Goal: Task Accomplishment & Management: Manage account settings

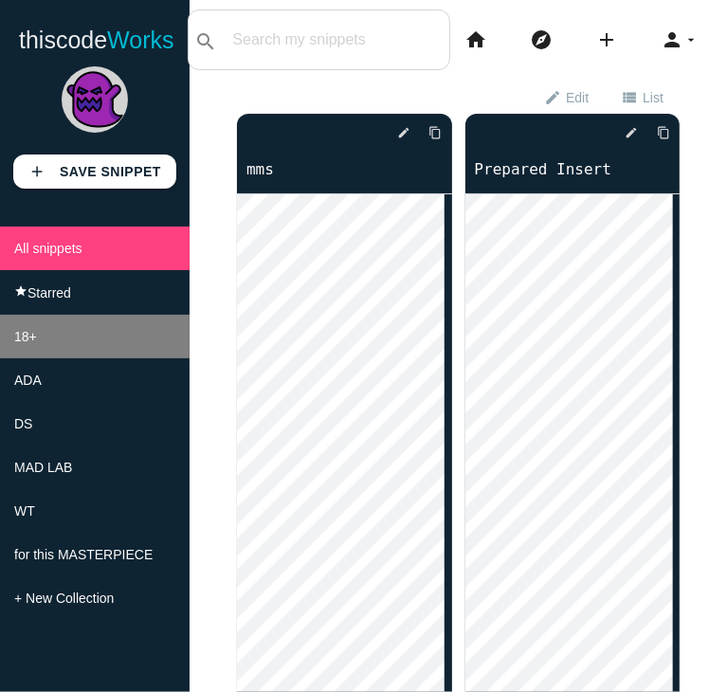
click at [159, 327] on li "18+" at bounding box center [95, 337] width 190 height 44
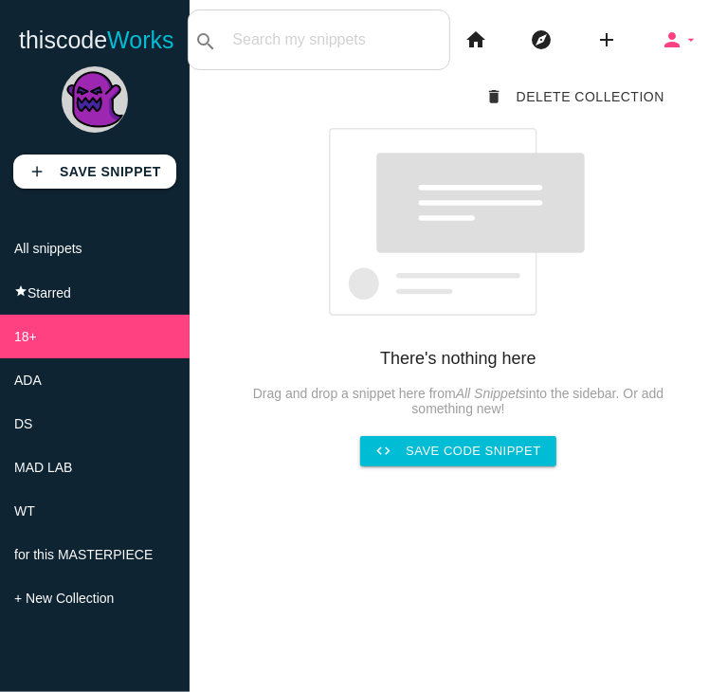
click at [660, 45] on icon "person" at bounding box center [671, 39] width 23 height 61
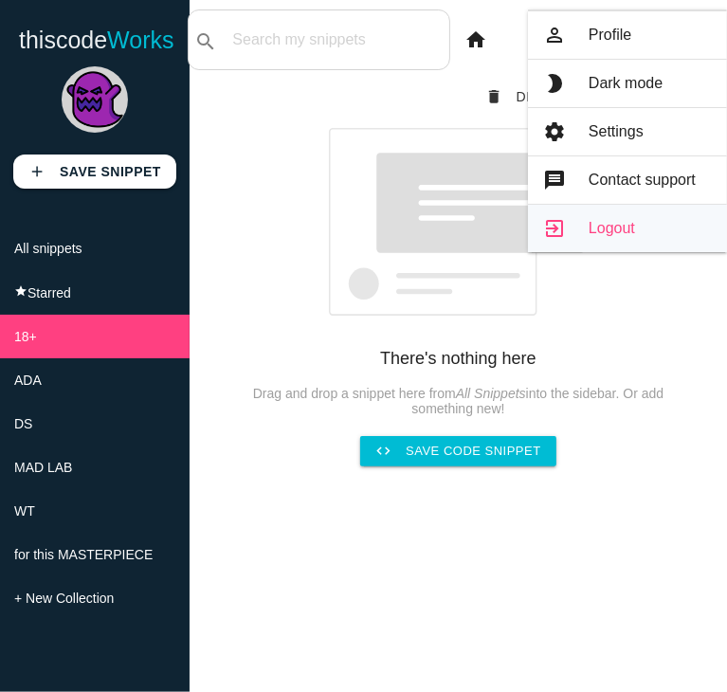
click at [652, 242] on link "exit_to_app Logout" at bounding box center [627, 228] width 199 height 47
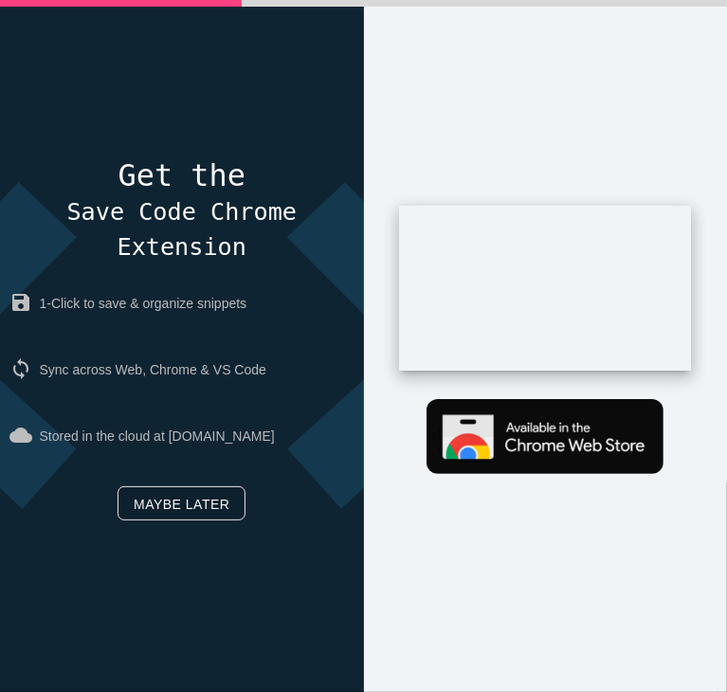
click at [180, 505] on link "Maybe later" at bounding box center [182, 503] width 128 height 34
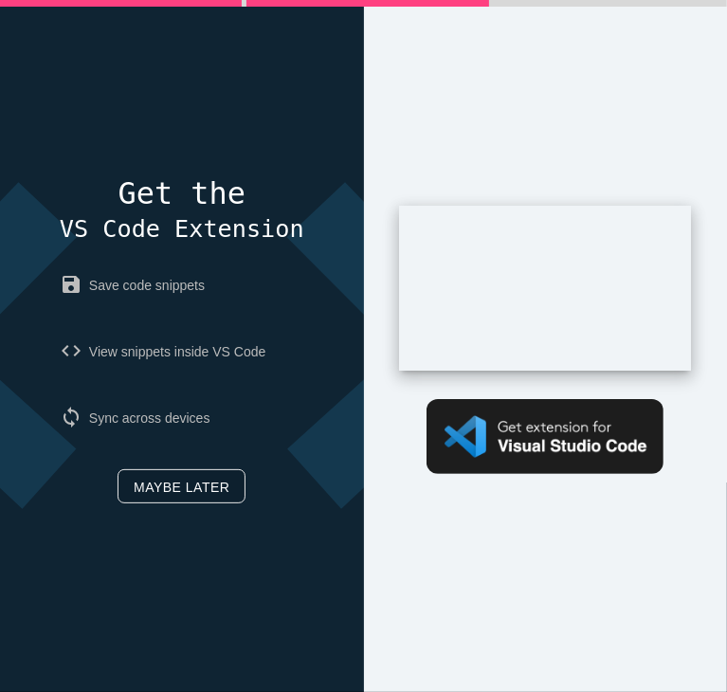
click at [169, 488] on link "Maybe later" at bounding box center [182, 486] width 128 height 34
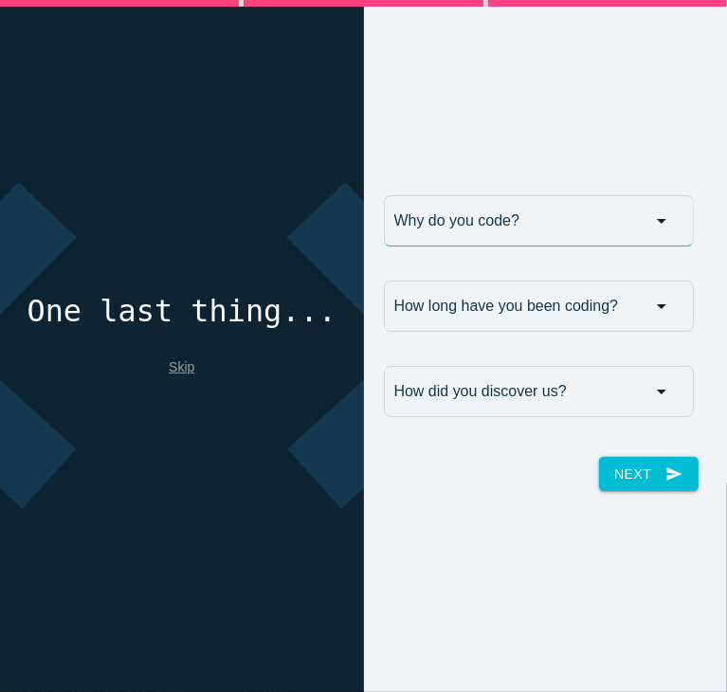
click at [485, 226] on input "Why do you code?" at bounding box center [539, 220] width 310 height 51
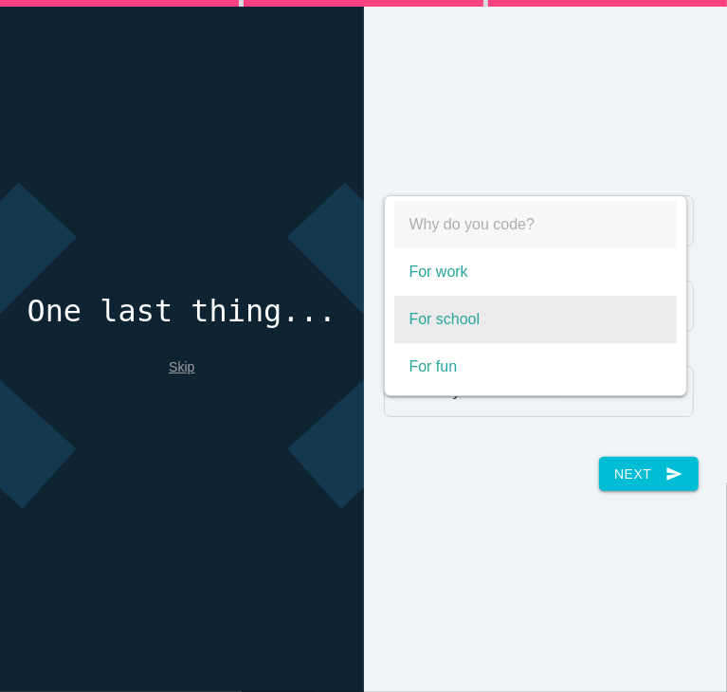
click at [459, 324] on span "For school" at bounding box center [535, 319] width 282 height 47
select select "For school"
type input "For school"
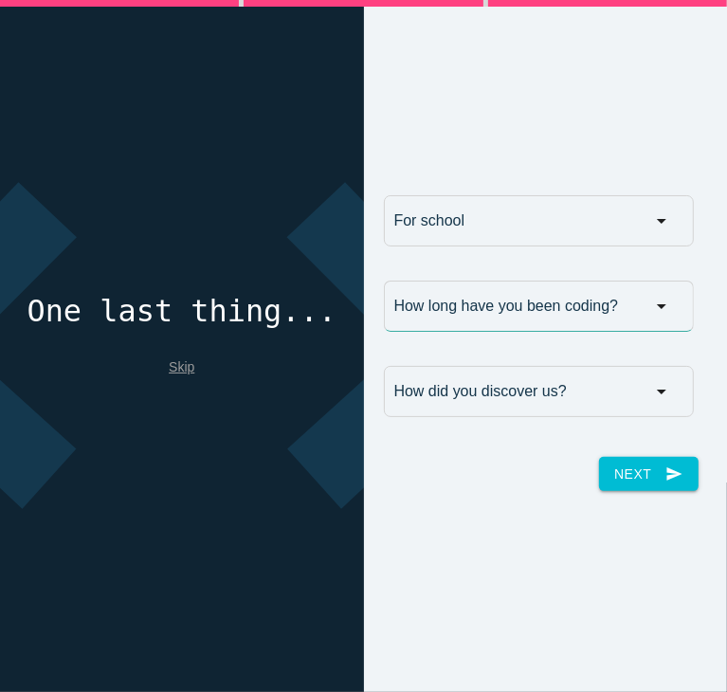
click at [452, 316] on input "How long have you been coding?" at bounding box center [539, 305] width 310 height 51
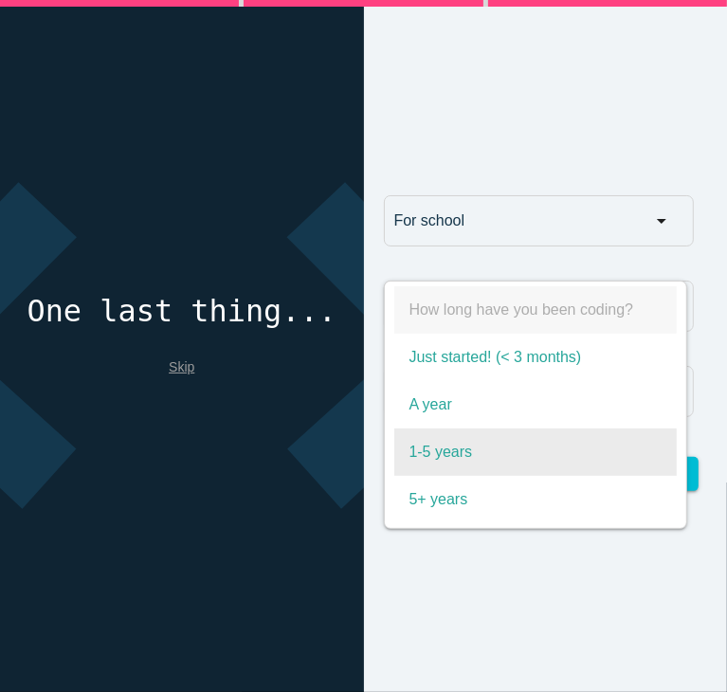
click at [442, 468] on span "1-5 years" at bounding box center [535, 451] width 282 height 47
select select "1-5 years"
type input "1-5 years"
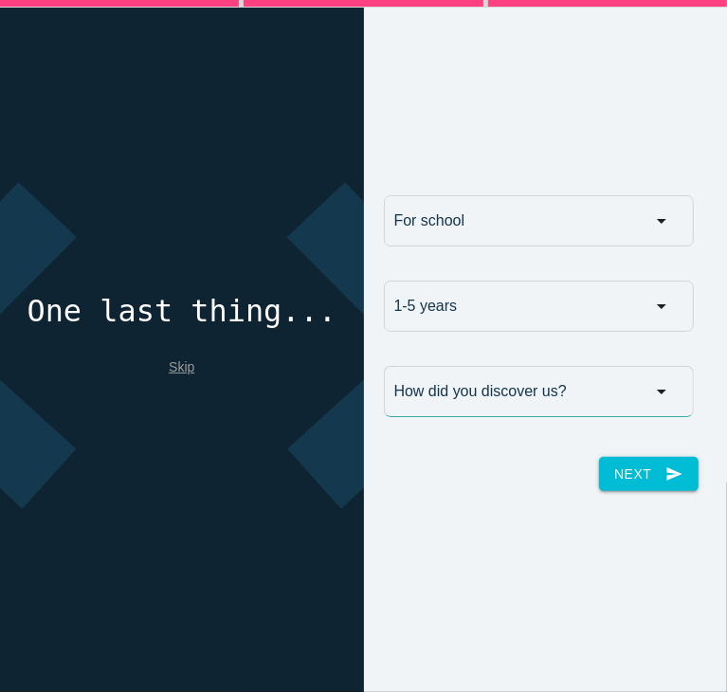
click at [477, 402] on input "How did you discover us?" at bounding box center [539, 391] width 310 height 51
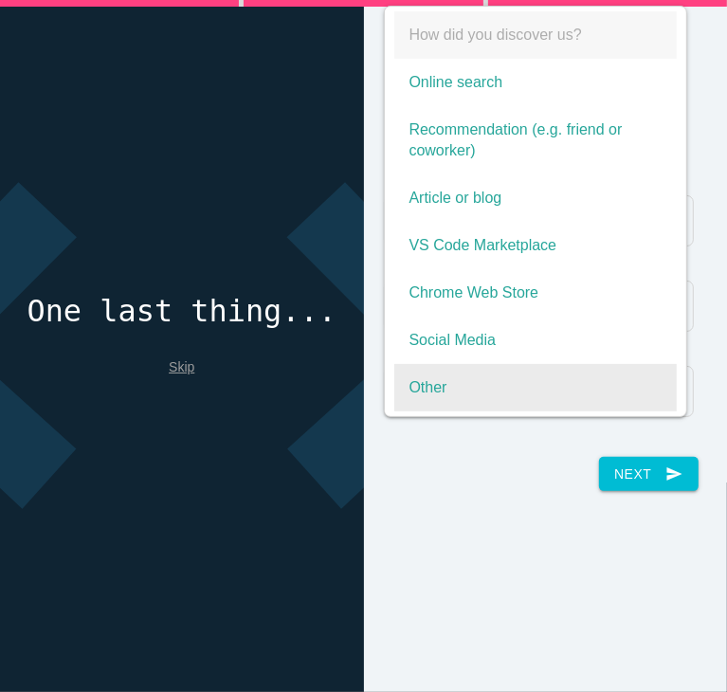
click at [474, 387] on span "Other" at bounding box center [535, 387] width 282 height 47
select select "Other"
type input "Other"
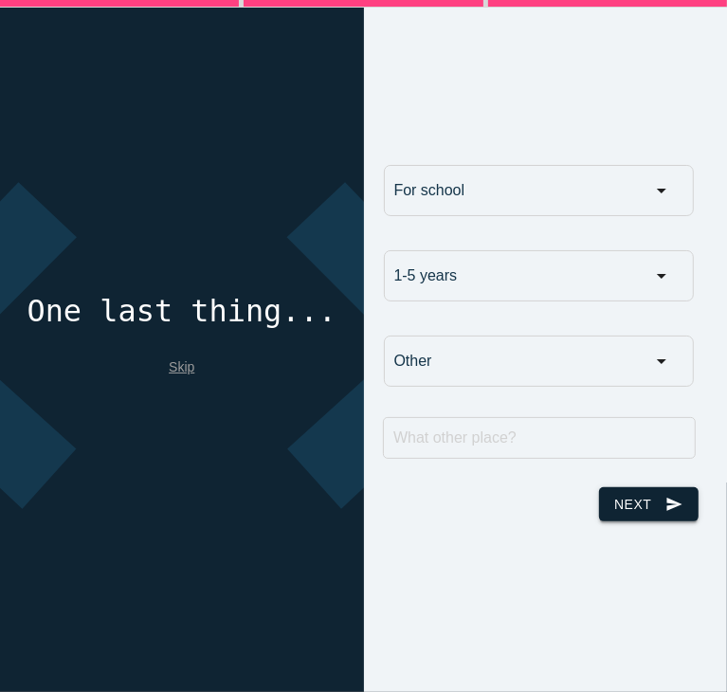
click at [618, 519] on button "Next send" at bounding box center [648, 504] width 99 height 34
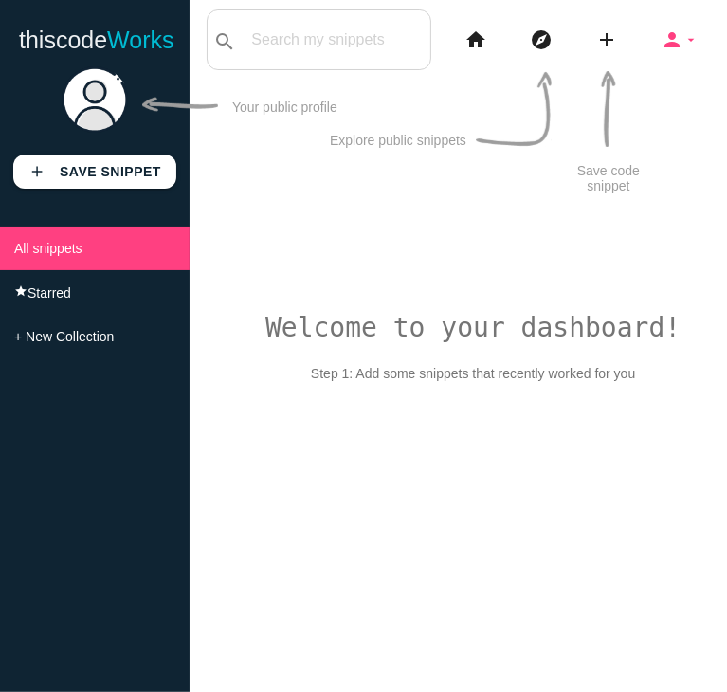
click at [681, 30] on icon "person" at bounding box center [671, 39] width 23 height 61
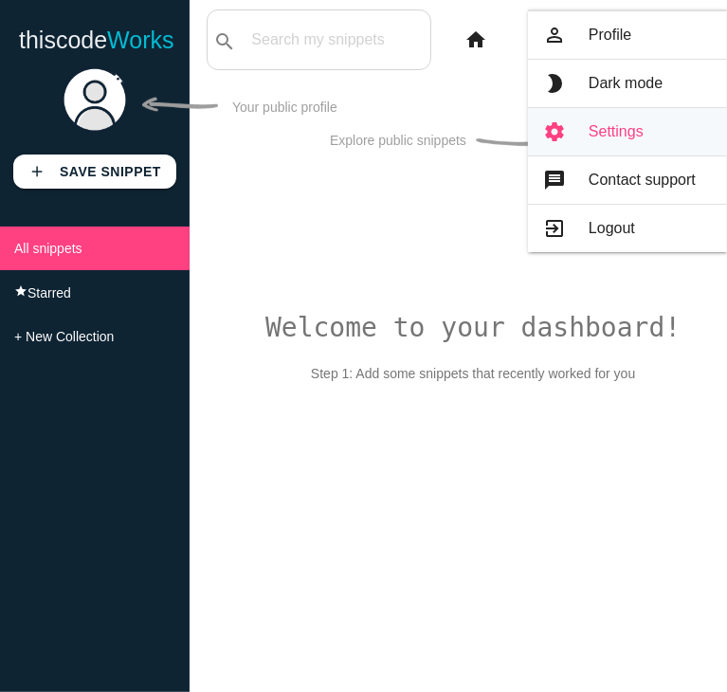
click at [622, 114] on link "settings Settings" at bounding box center [627, 131] width 199 height 47
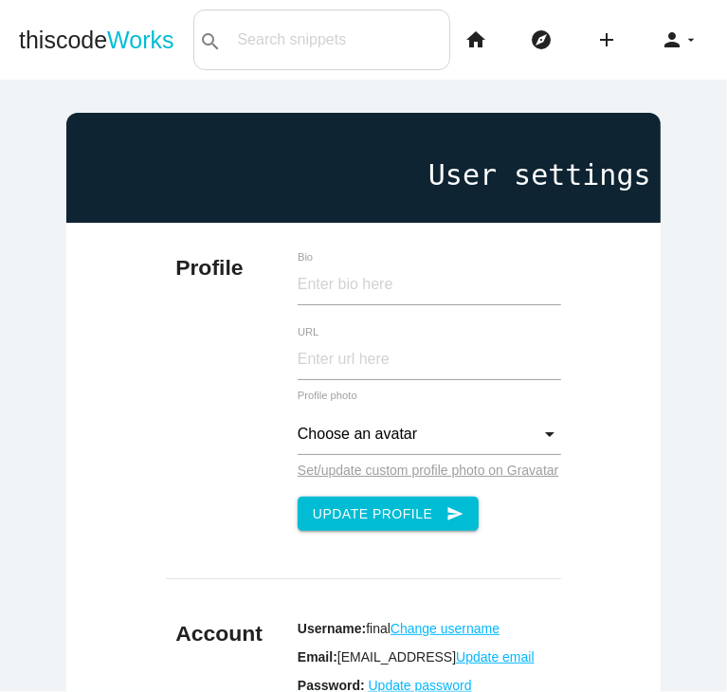
scroll to position [394, 0]
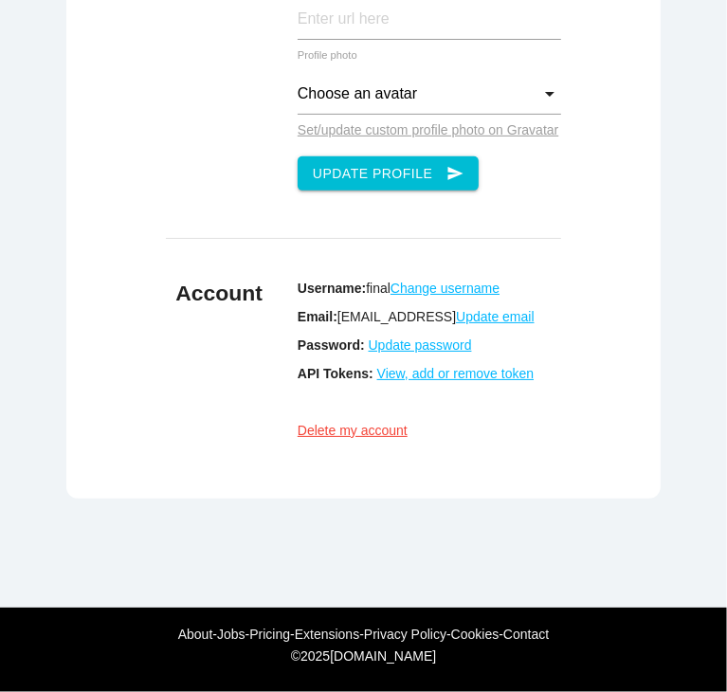
click at [426, 337] on u "Update password" at bounding box center [420, 344] width 103 height 15
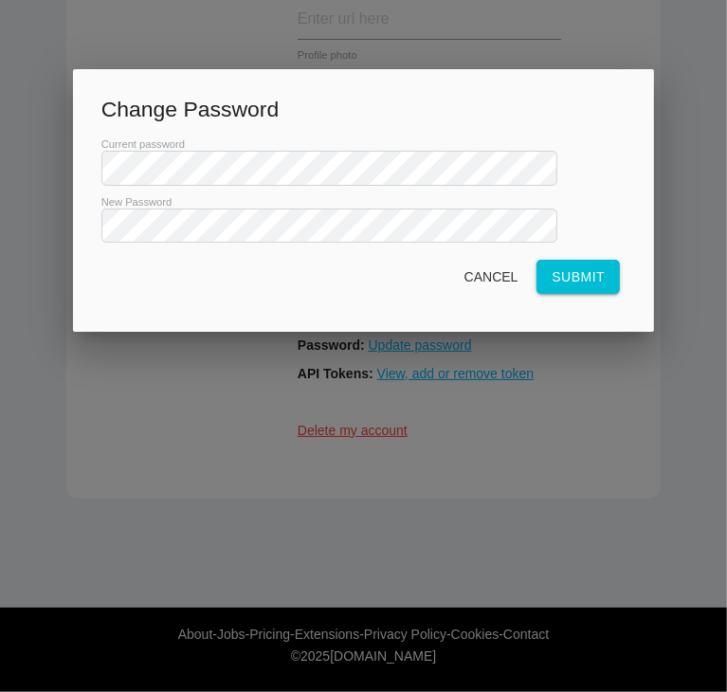
click at [345, 303] on div "Cancel Submit" at bounding box center [363, 276] width 525 height 53
click at [571, 293] on button "Submit" at bounding box center [577, 277] width 83 height 34
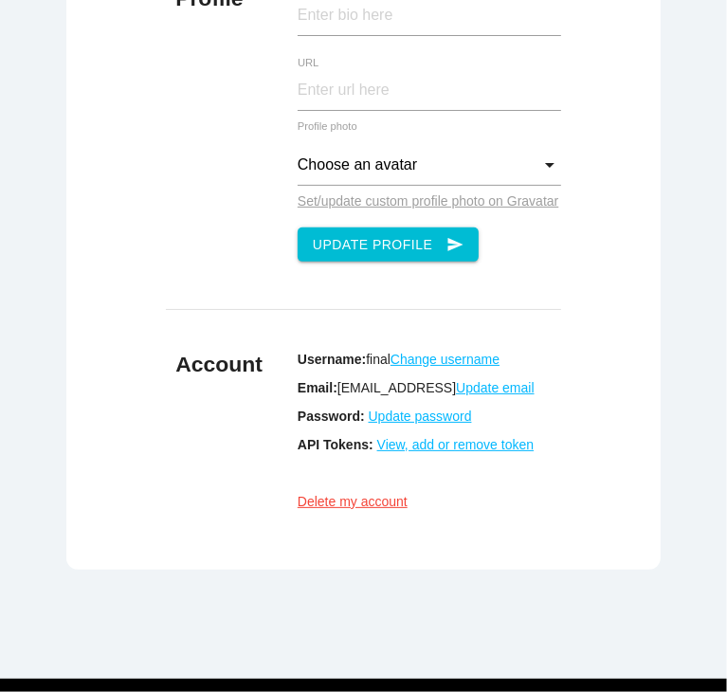
scroll to position [299, 0]
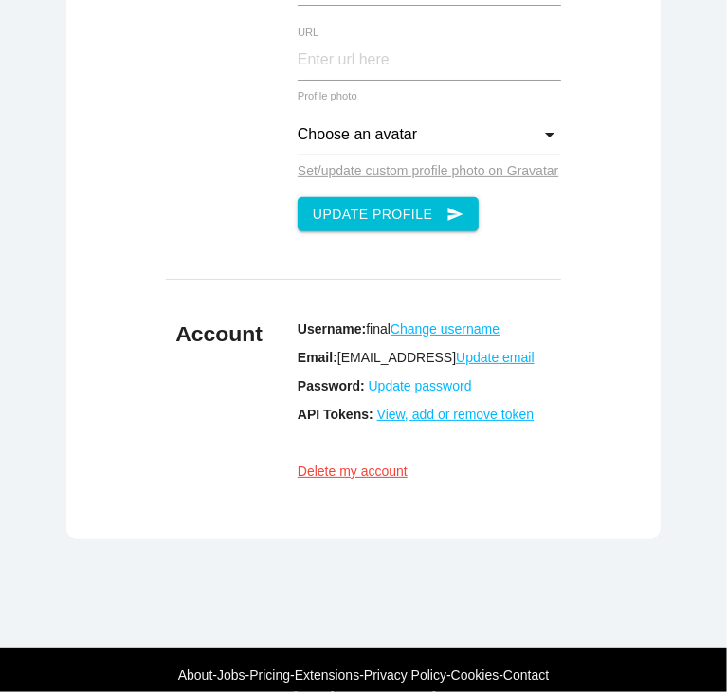
click at [396, 393] on u "Update password" at bounding box center [420, 385] width 103 height 15
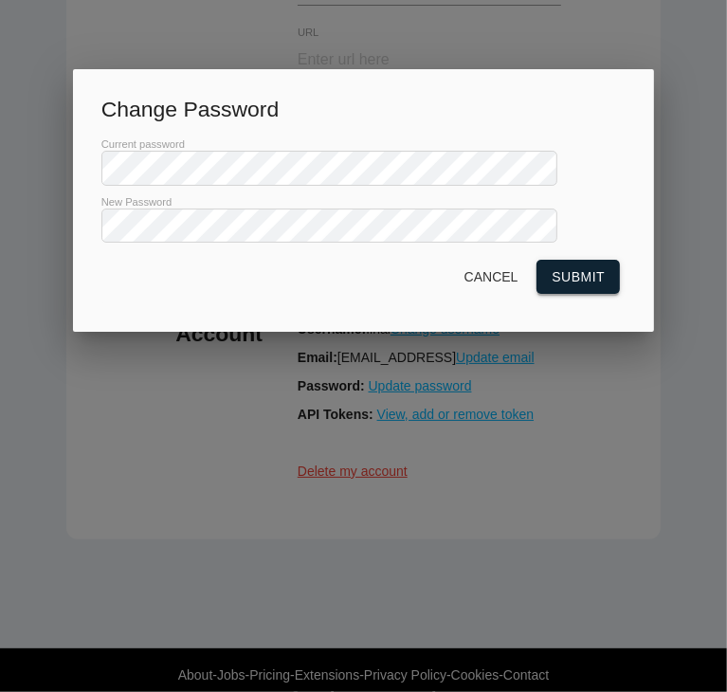
click at [599, 293] on button "Submit" at bounding box center [577, 277] width 83 height 34
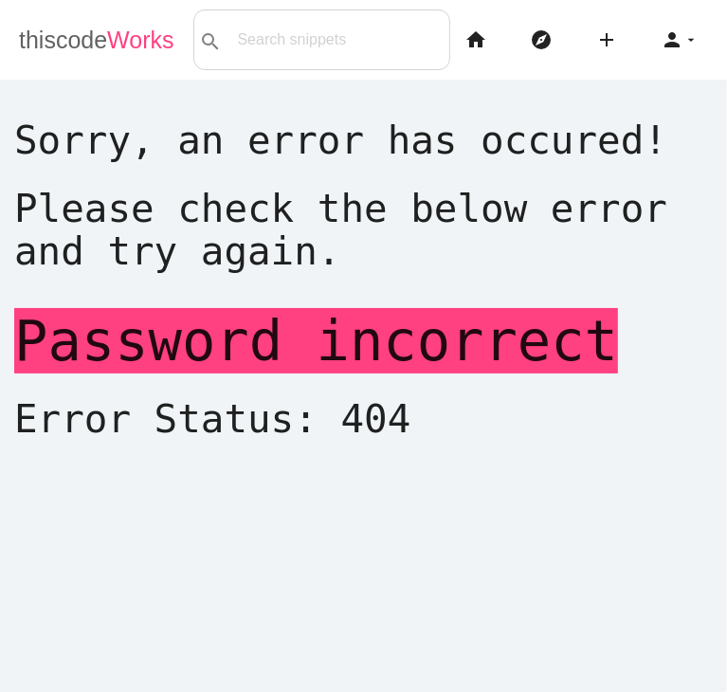
click at [123, 53] on span "Works" at bounding box center [140, 40] width 66 height 27
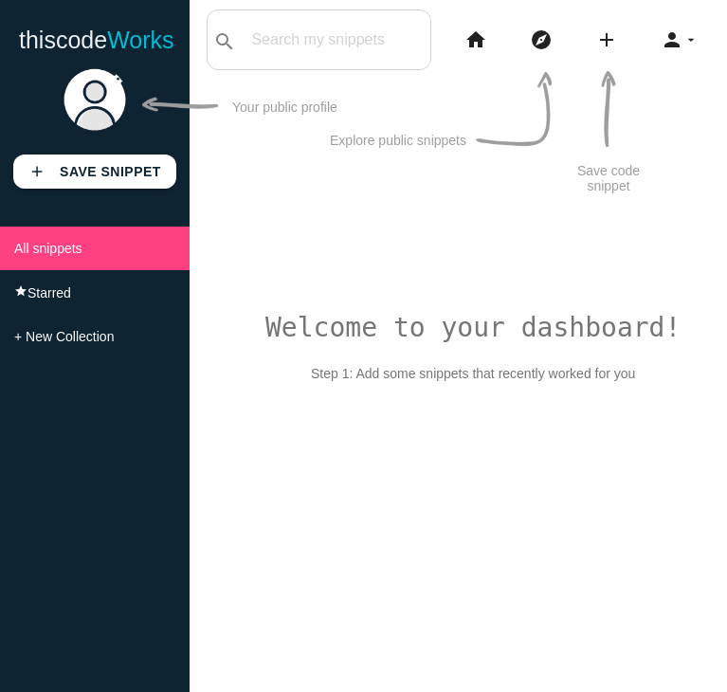
click at [666, 26] on icon "person" at bounding box center [671, 39] width 23 height 61
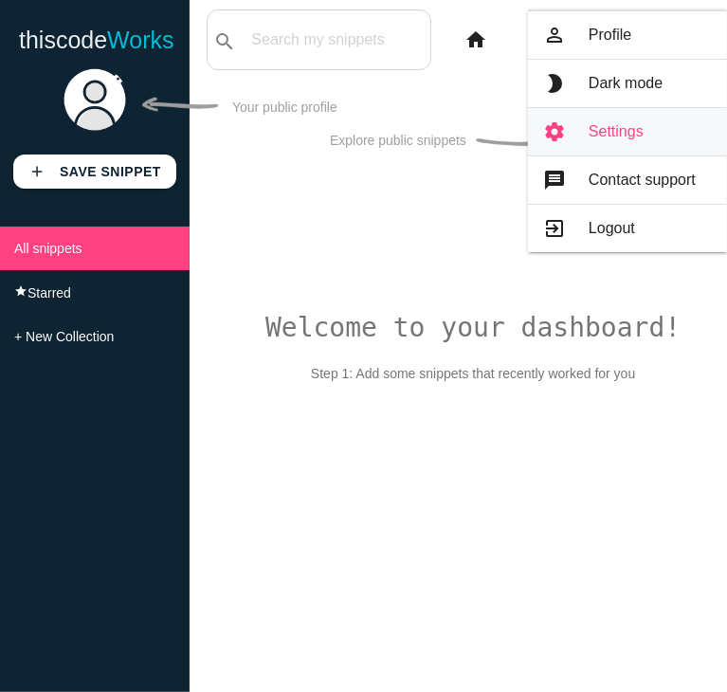
click at [633, 148] on link "settings Settings" at bounding box center [627, 131] width 199 height 47
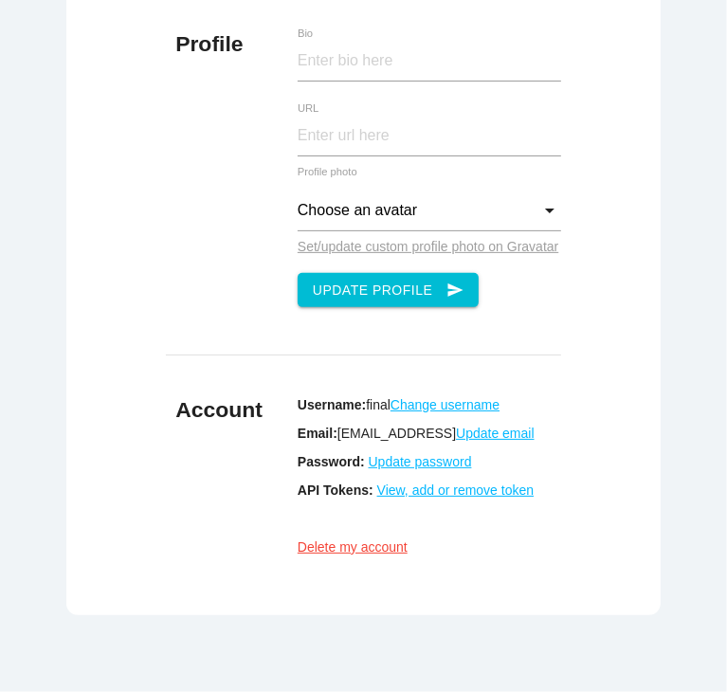
scroll to position [238, 0]
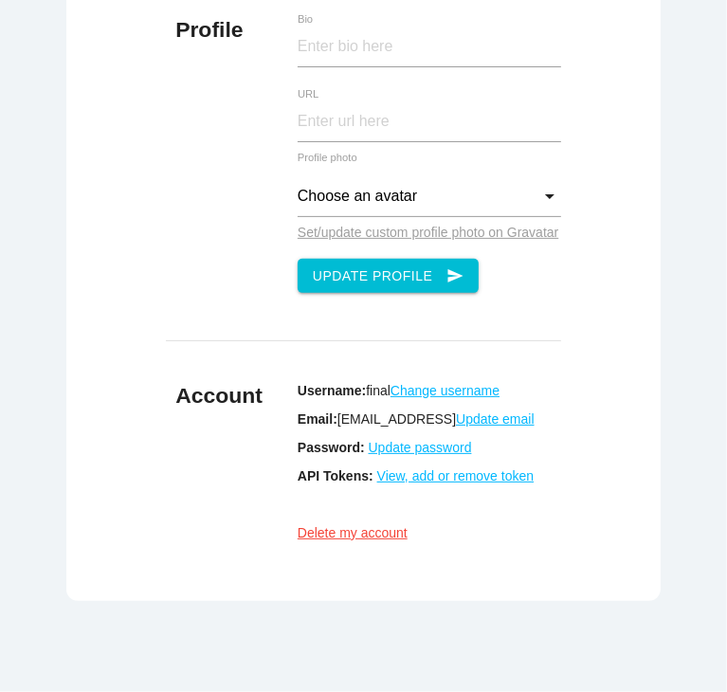
click at [379, 455] on u "Update password" at bounding box center [420, 447] width 103 height 15
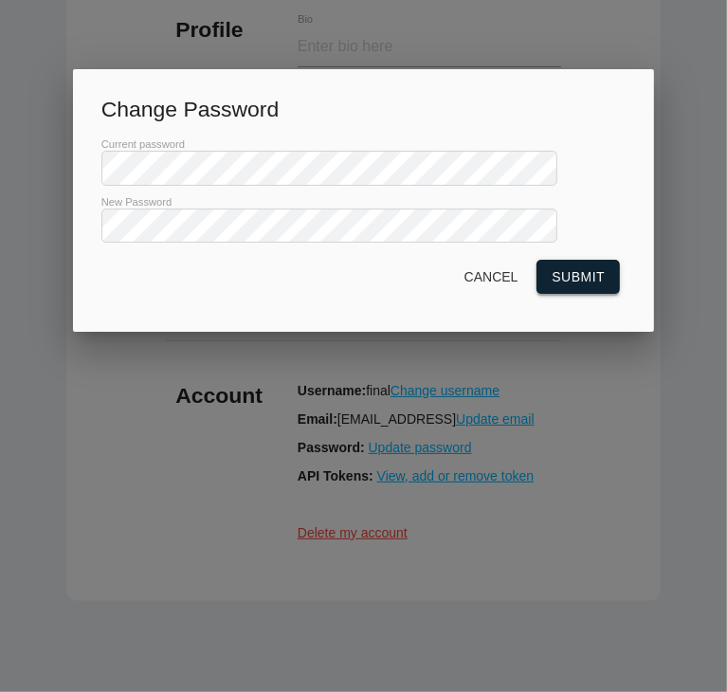
click at [582, 294] on button "Submit" at bounding box center [577, 277] width 83 height 34
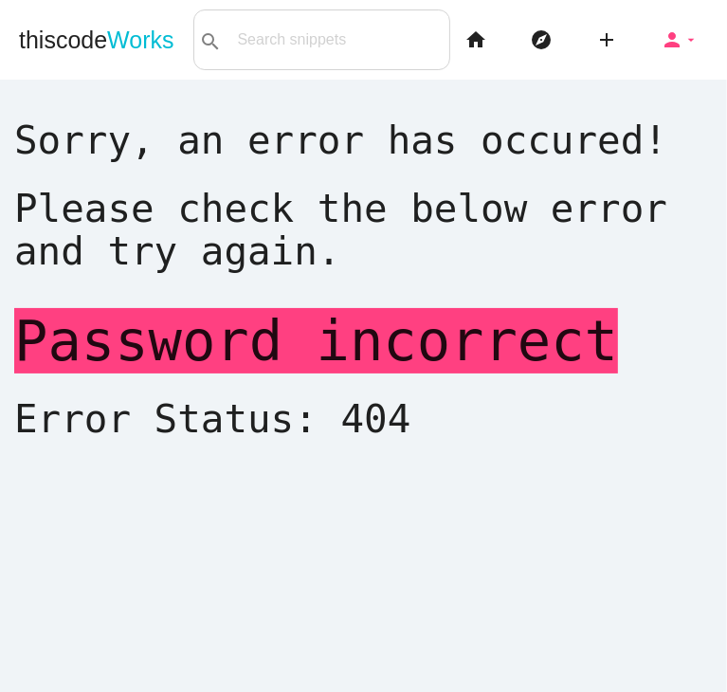
click at [683, 51] on icon "arrow_drop_down" at bounding box center [690, 39] width 15 height 61
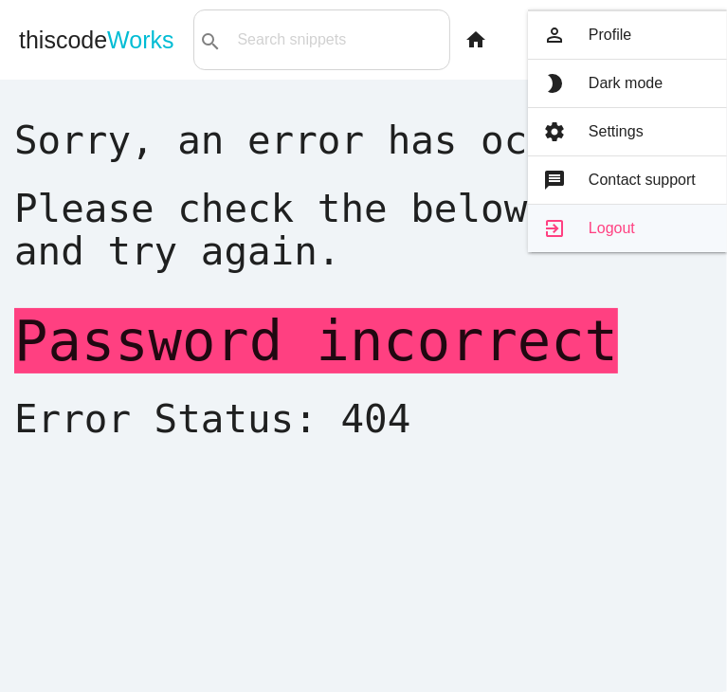
click at [640, 216] on link "exit_to_app Logout" at bounding box center [627, 228] width 199 height 47
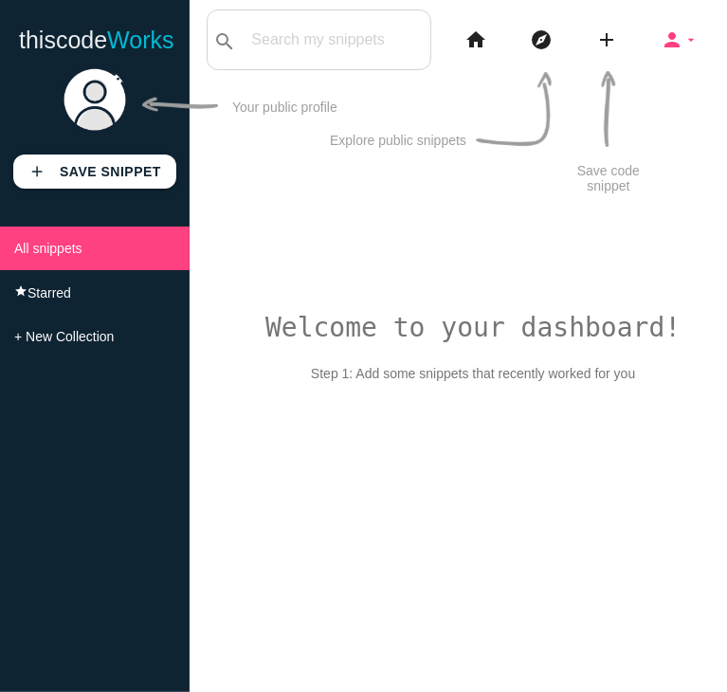
click at [670, 47] on icon "person" at bounding box center [671, 39] width 23 height 61
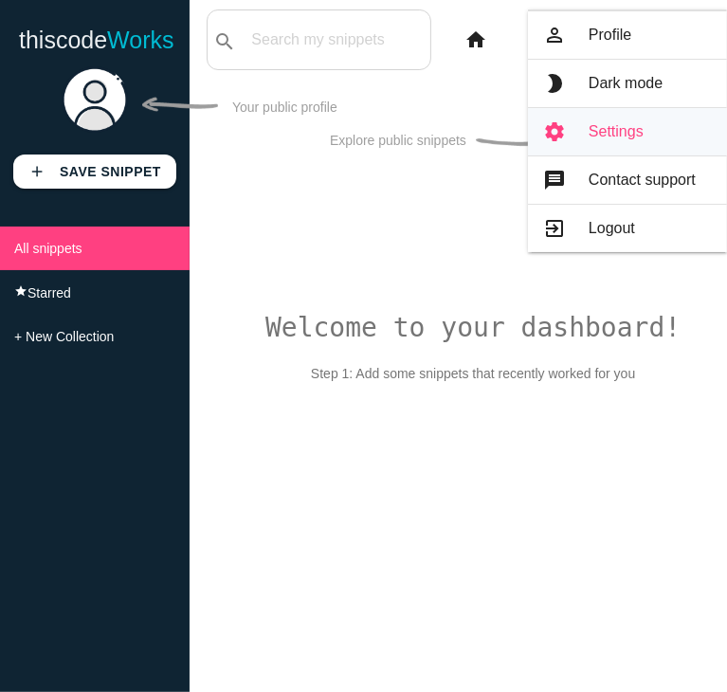
click at [614, 137] on link "settings Settings" at bounding box center [627, 131] width 199 height 47
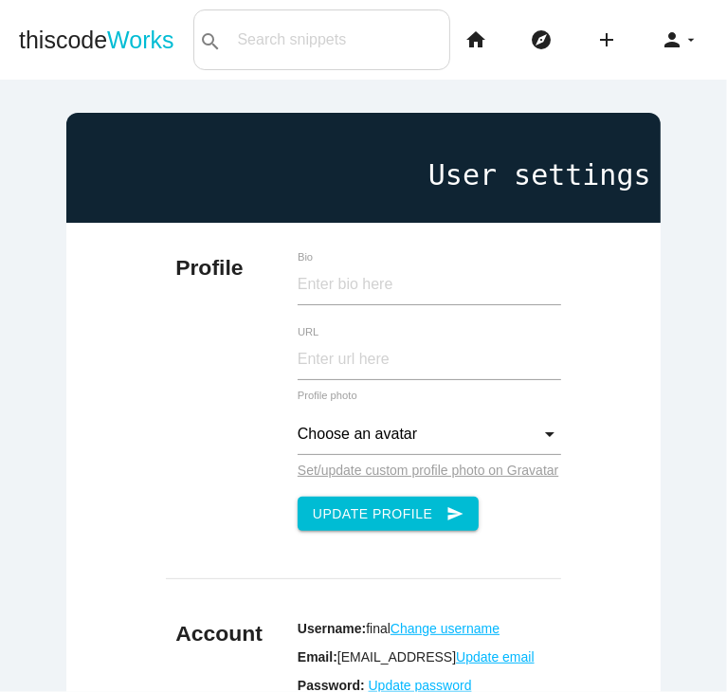
scroll to position [394, 0]
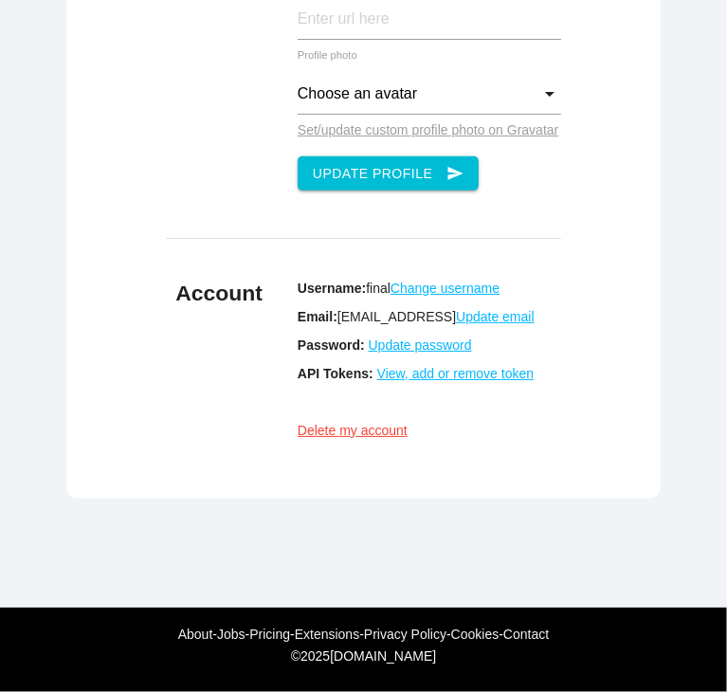
click at [404, 337] on u "Update password" at bounding box center [420, 344] width 103 height 15
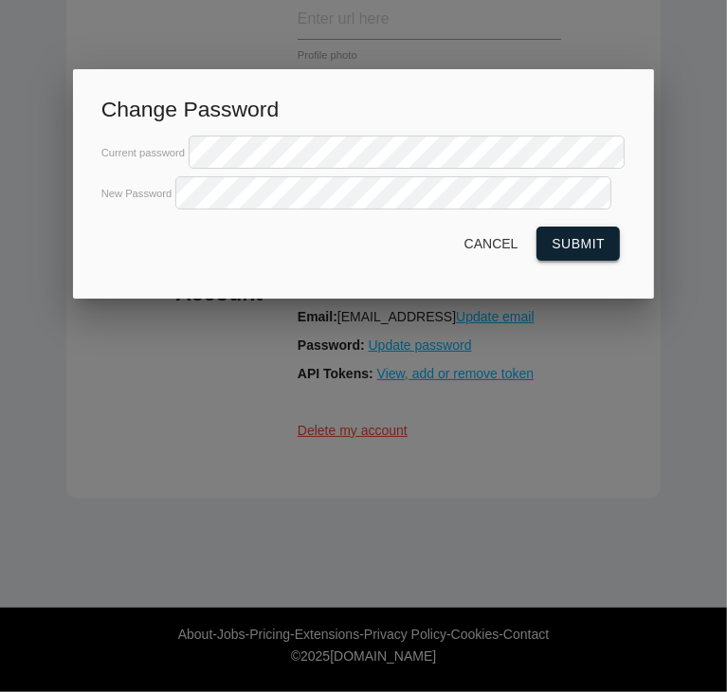
click at [607, 261] on button "Submit" at bounding box center [577, 243] width 83 height 34
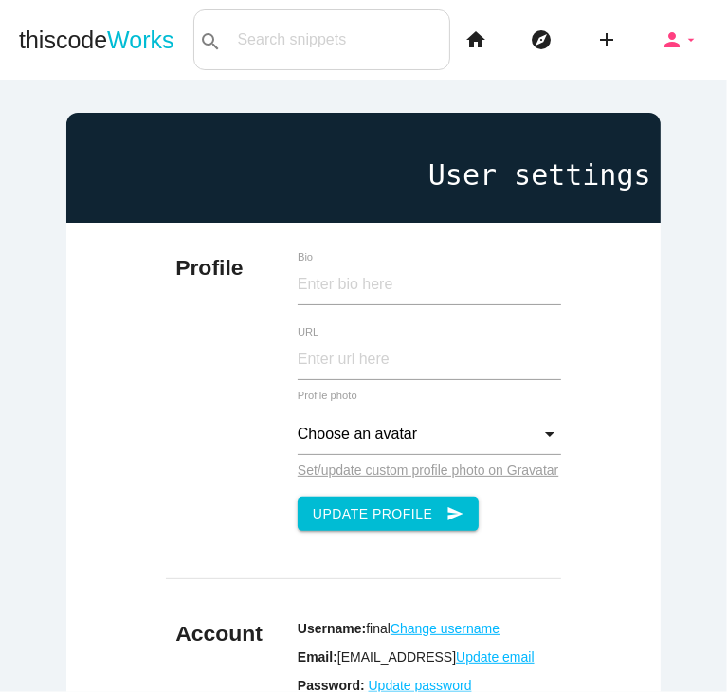
click at [660, 25] on icon "person" at bounding box center [671, 39] width 23 height 61
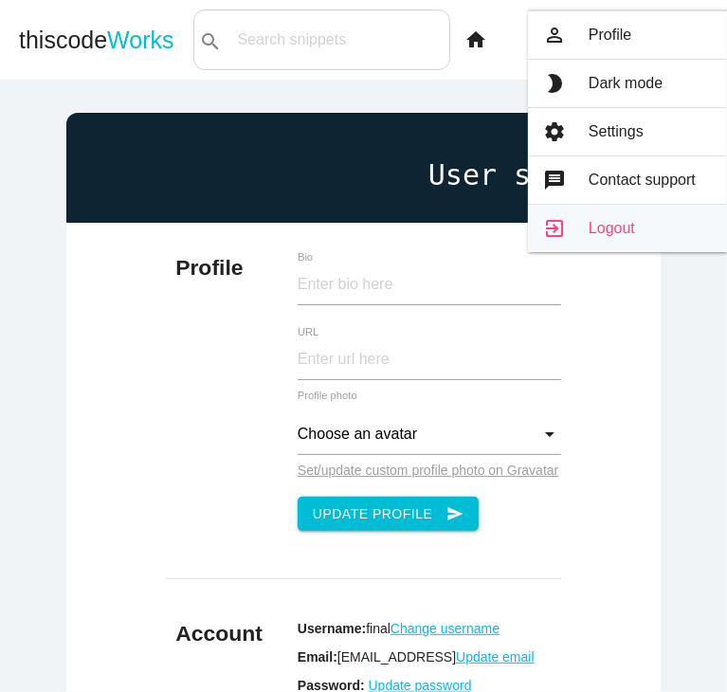
click at [613, 245] on link "exit_to_app Logout" at bounding box center [627, 228] width 199 height 47
